Goal: Task Accomplishment & Management: Use online tool/utility

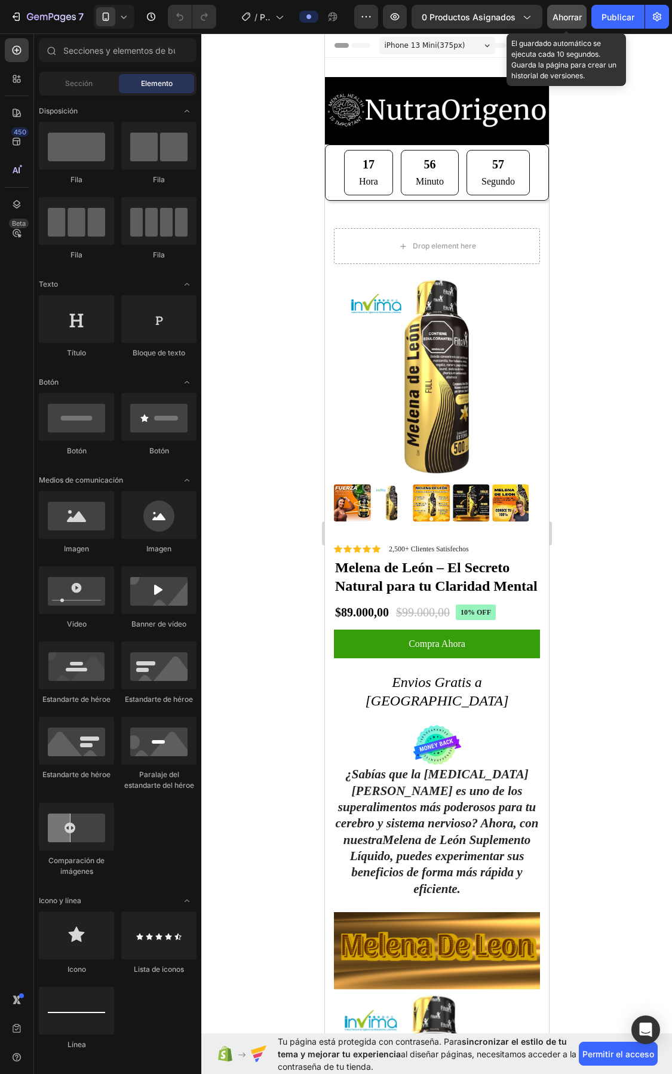
click at [564, 23] on button "Ahorrar" at bounding box center [566, 17] width 39 height 24
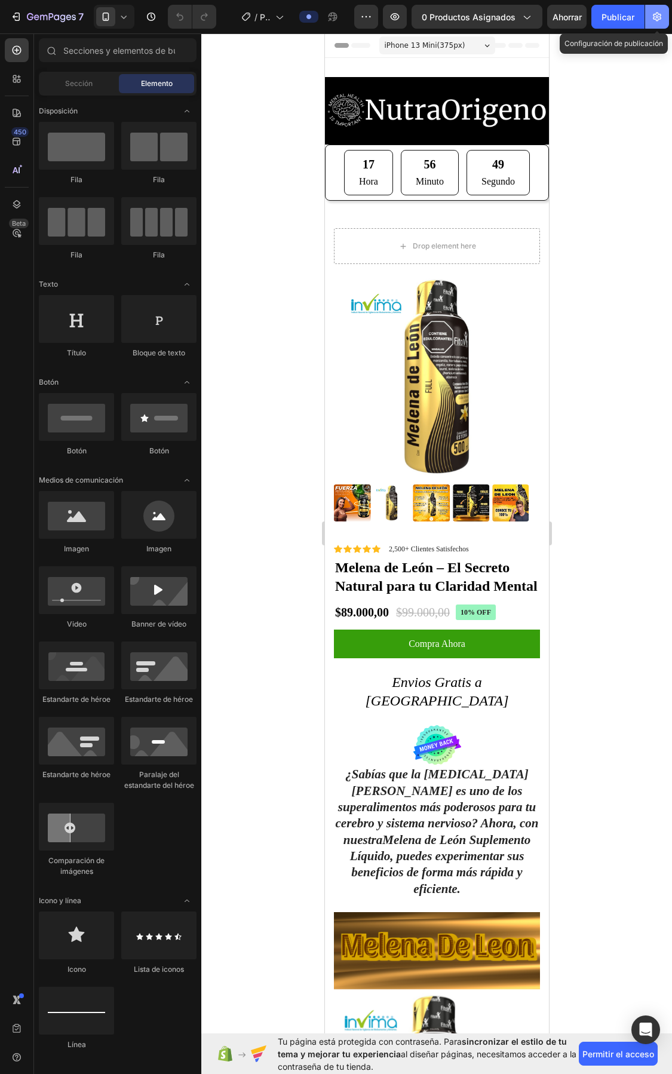
click at [651, 7] on button "button" at bounding box center [657, 17] width 24 height 24
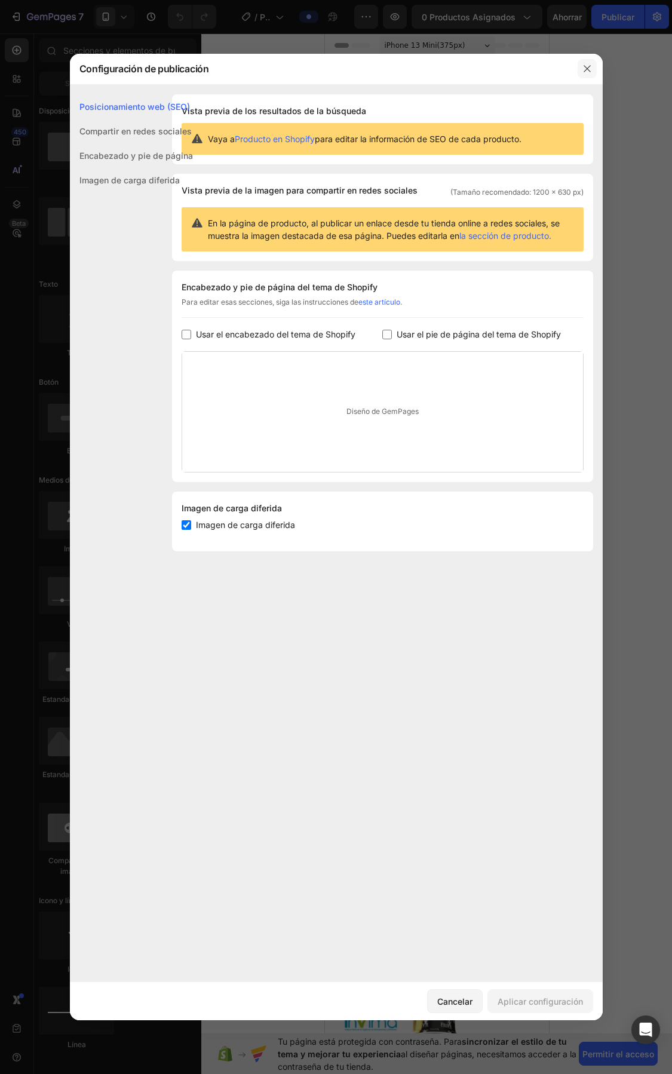
click at [589, 72] on icon "button" at bounding box center [587, 69] width 10 height 10
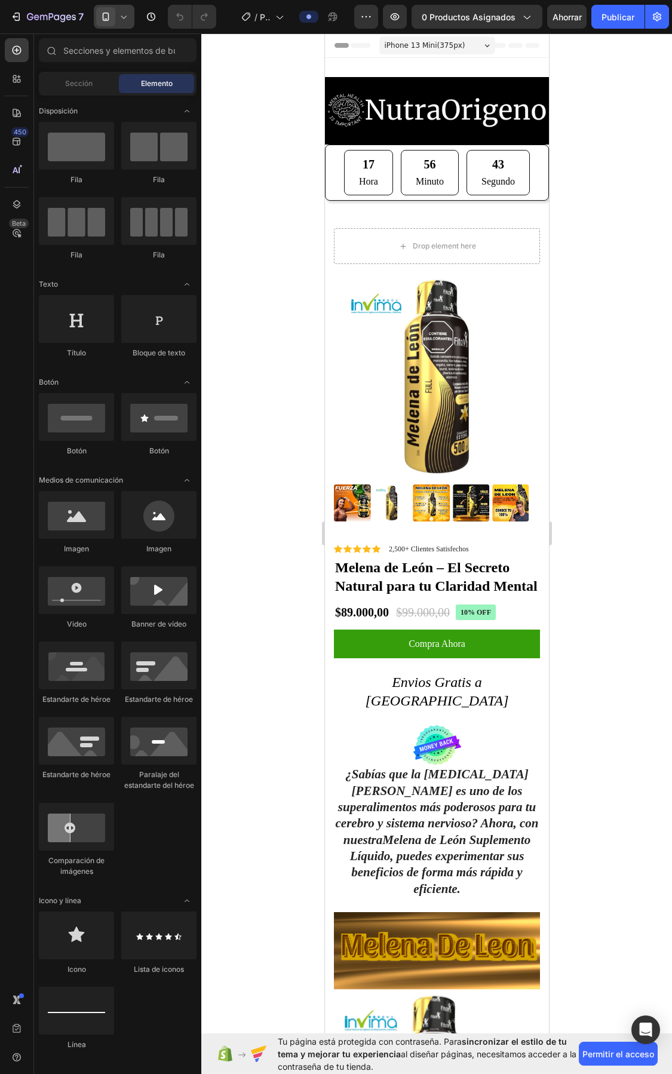
click at [120, 14] on icon at bounding box center [124, 17] width 12 height 12
click at [130, 93] on div "Pantalla completa" at bounding box center [140, 100] width 88 height 19
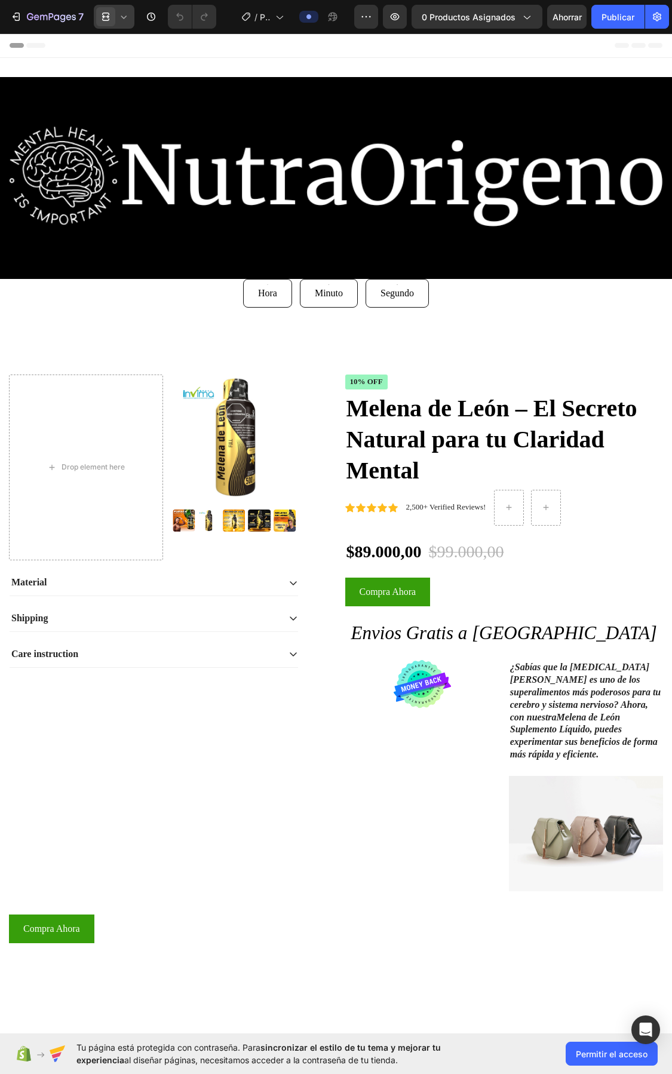
click at [125, 15] on icon at bounding box center [124, 17] width 12 height 12
click at [135, 64] on font "Tableta" at bounding box center [130, 61] width 25 height 9
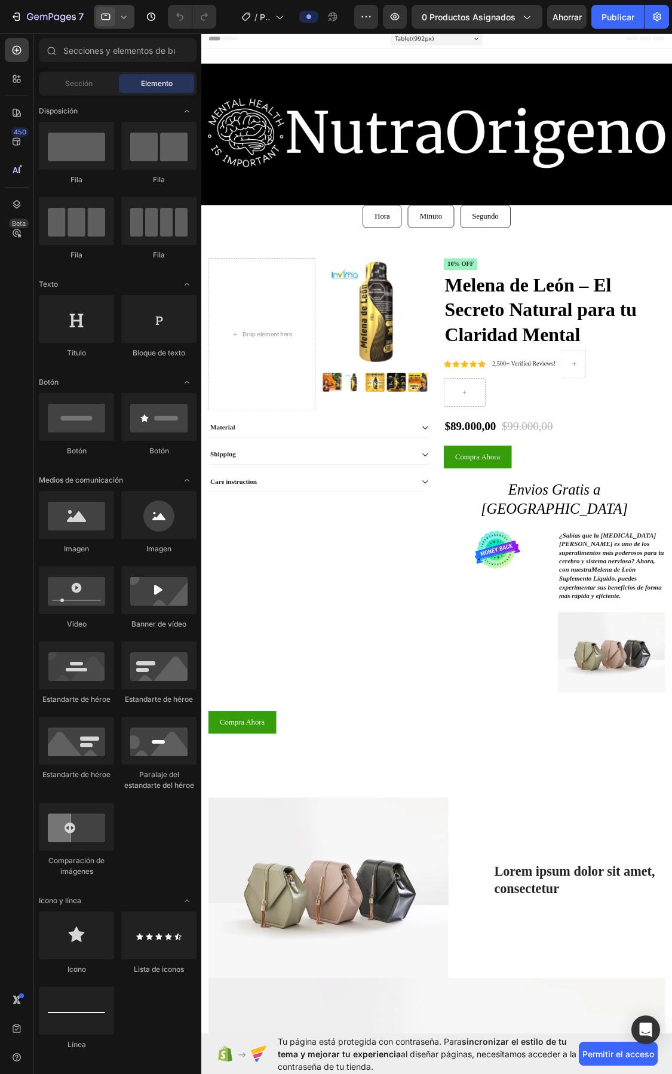
click at [125, 13] on icon at bounding box center [124, 17] width 12 height 12
click at [129, 84] on font "Móvil" at bounding box center [127, 80] width 19 height 9
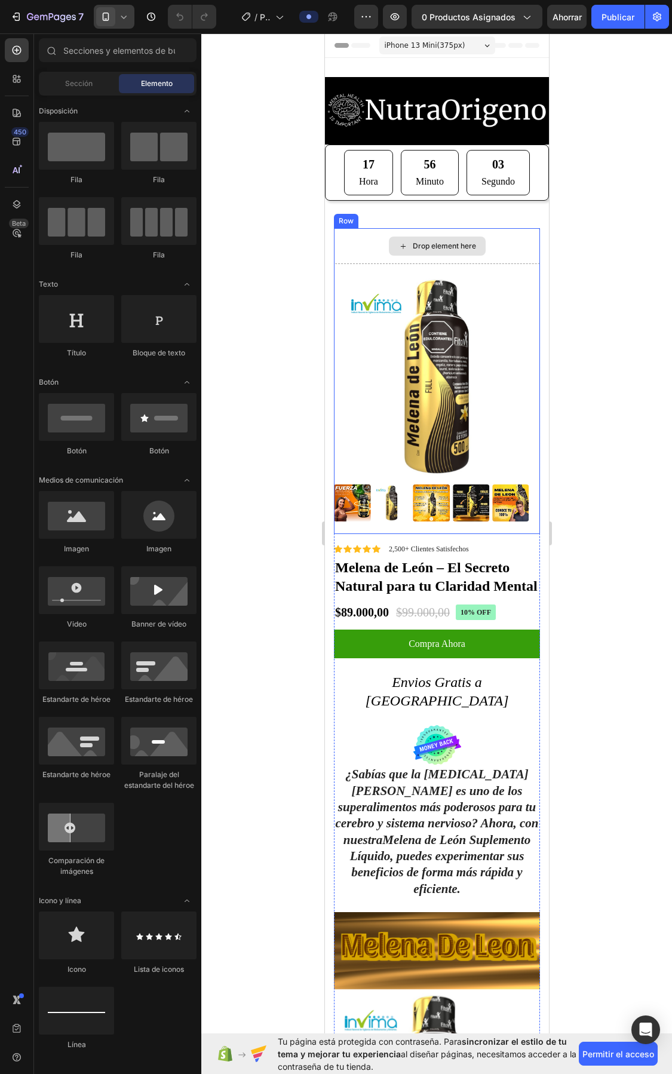
click at [361, 236] on div "Drop element here" at bounding box center [436, 246] width 206 height 36
